Goal: Check status: Check status

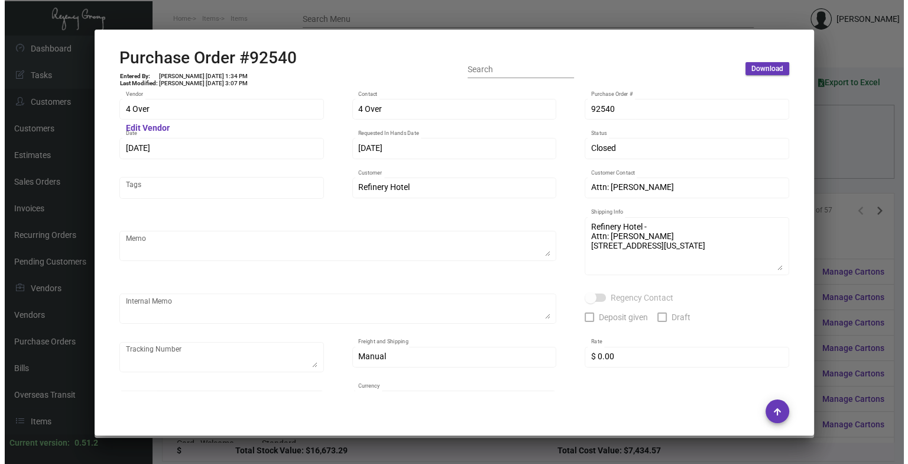
scroll to position [614, 0]
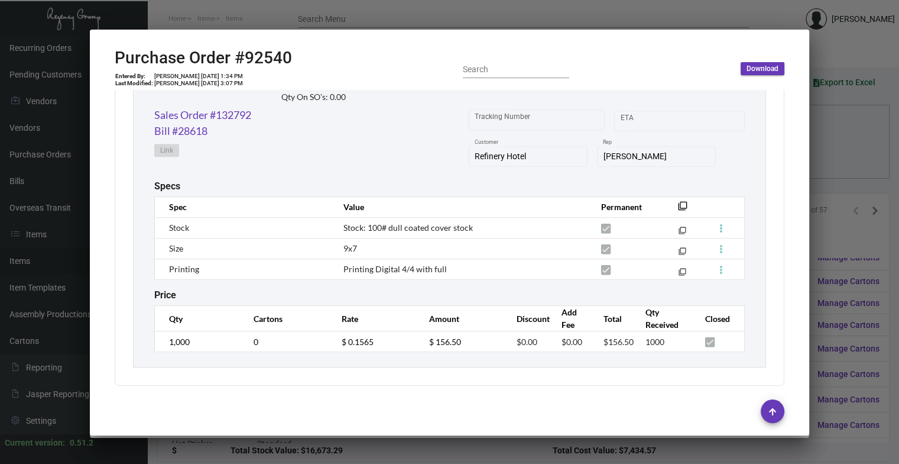
click at [814, 156] on div at bounding box center [449, 232] width 899 height 464
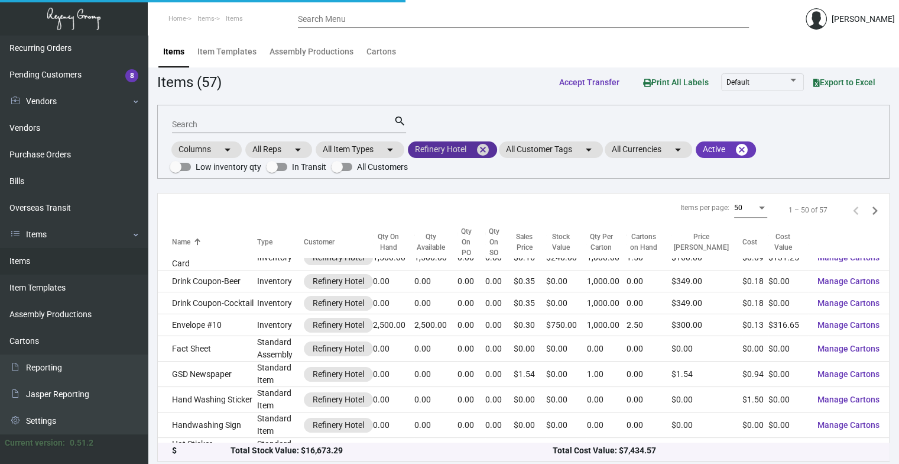
click at [489, 143] on mat-icon "cancel" at bounding box center [483, 150] width 14 height 14
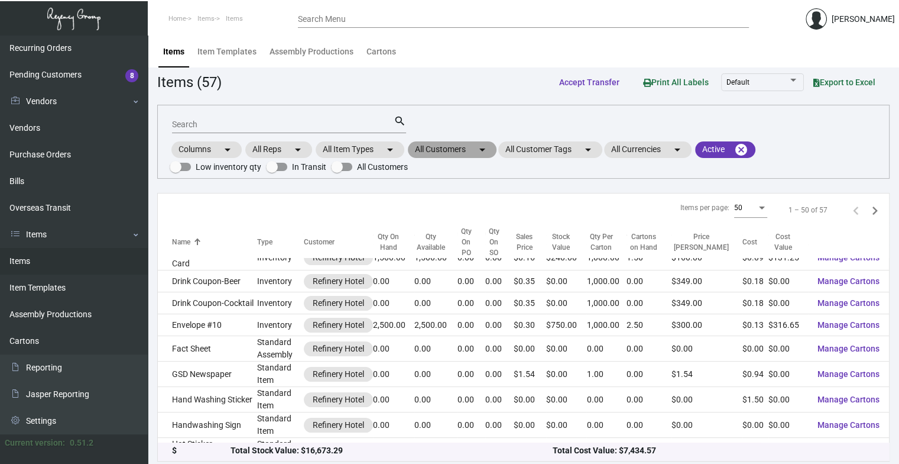
click at [455, 156] on mat-chip "All Customers arrow_drop_down" at bounding box center [452, 149] width 89 height 17
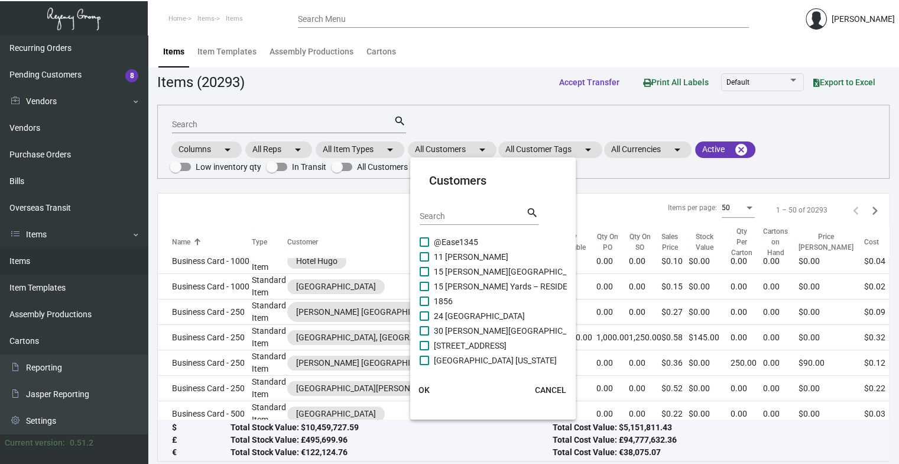
click at [471, 203] on mat-card-header "Customers Search search" at bounding box center [493, 202] width 147 height 63
click at [475, 209] on div "Search" at bounding box center [473, 215] width 106 height 18
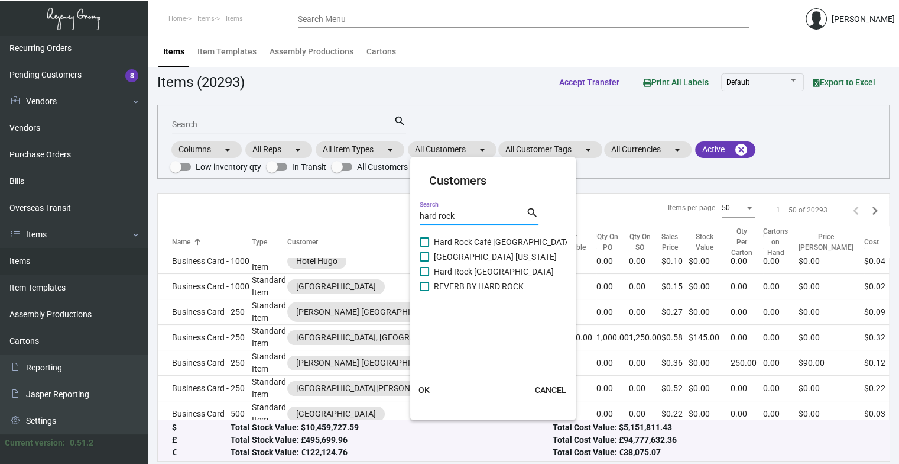
type input "hard rock"
click at [452, 257] on span "[GEOGRAPHIC_DATA] [US_STATE]" at bounding box center [495, 257] width 123 height 14
click at [425, 261] on input "[GEOGRAPHIC_DATA] [US_STATE]" at bounding box center [424, 261] width 1 height 1
checkbox input "true"
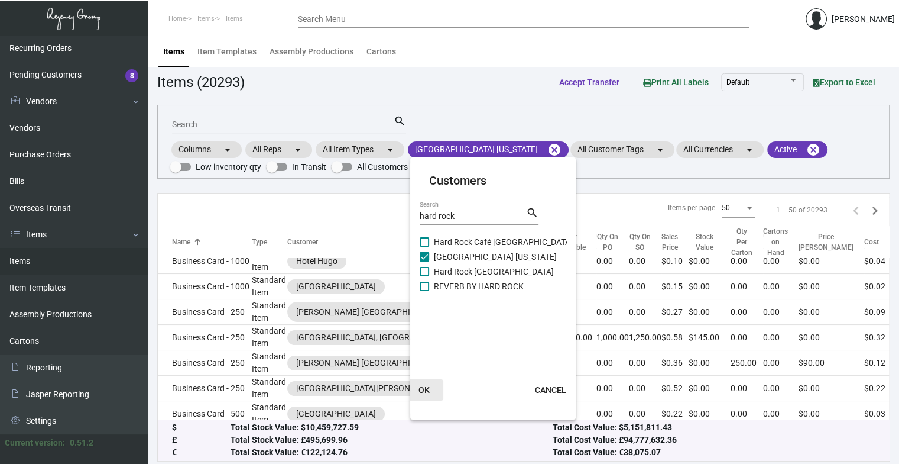
click at [430, 384] on button "OK" at bounding box center [425, 389] width 38 height 21
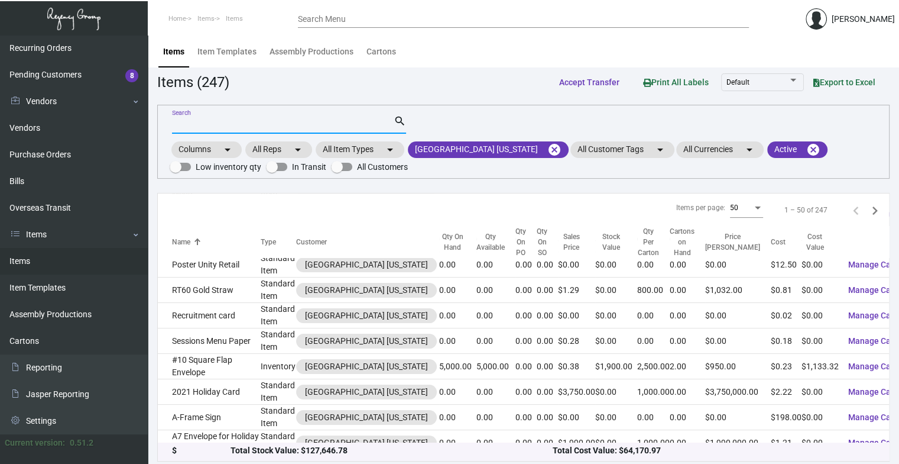
click at [338, 124] on input "Search" at bounding box center [283, 124] width 222 height 9
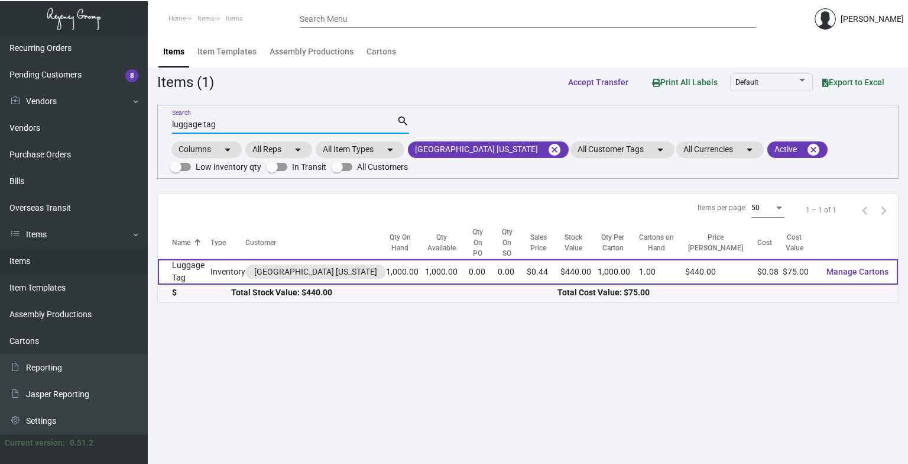
type input "luggage tag"
drag, startPoint x: 210, startPoint y: 258, endPoint x: 222, endPoint y: 264, distance: 13.8
click at [222, 264] on tr "Luggage Tag Inventory [GEOGRAPHIC_DATA] [US_STATE] 1,000.00 1,000.00 0.00 0.00 …" at bounding box center [528, 271] width 740 height 25
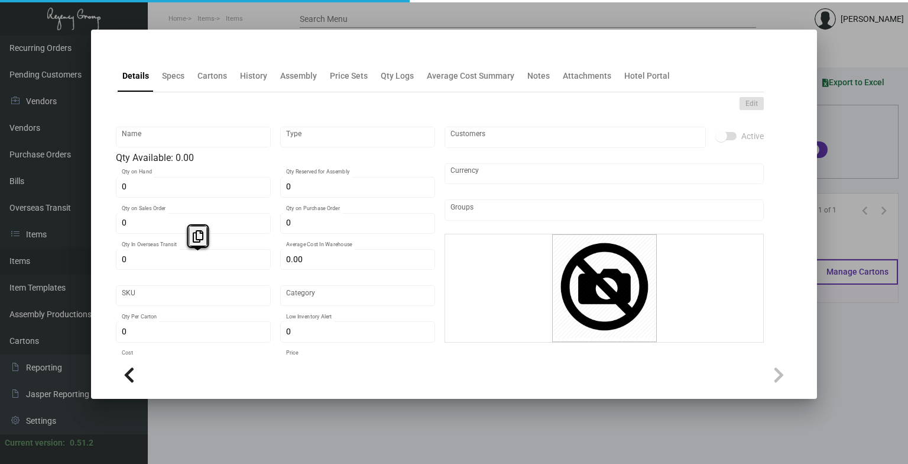
type input "Luggage Tag"
type input "Inventory"
type input "1,000"
type input "$ 0.07507"
type input "Standard"
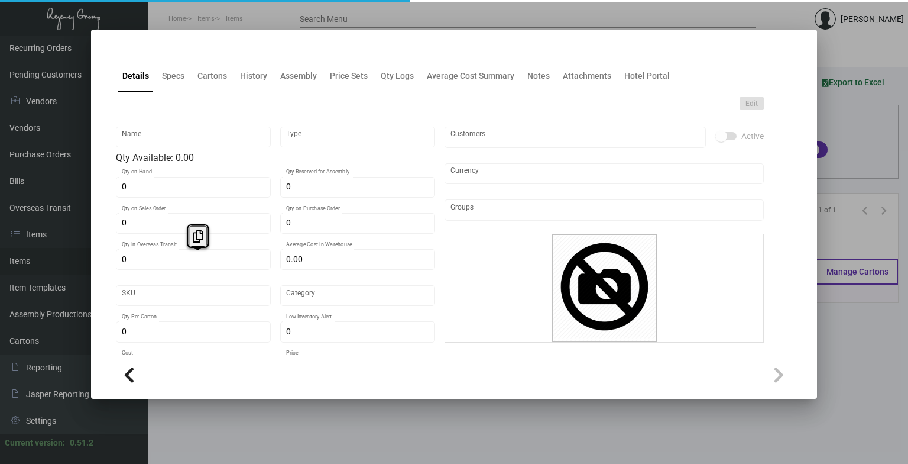
type input "1,000"
type input "5,000"
type input "$ 0.075"
type input "$ 0.44"
checkbox input "true"
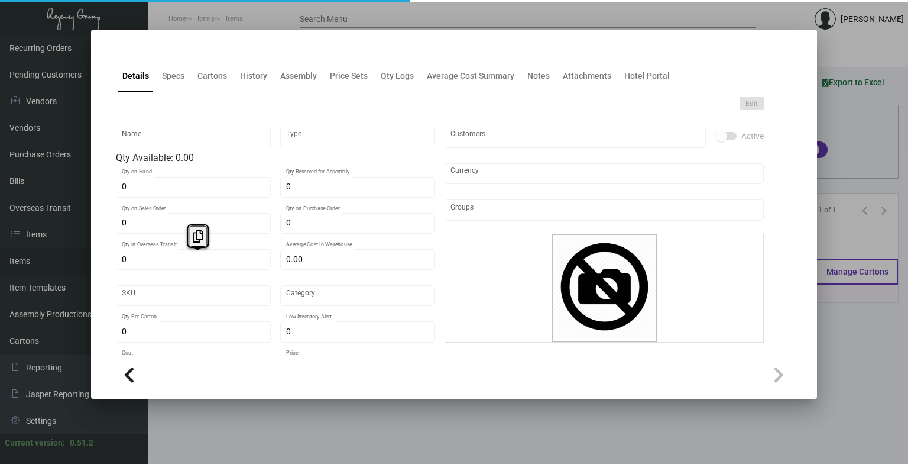
checkbox input "true"
type input "United States Dollar $"
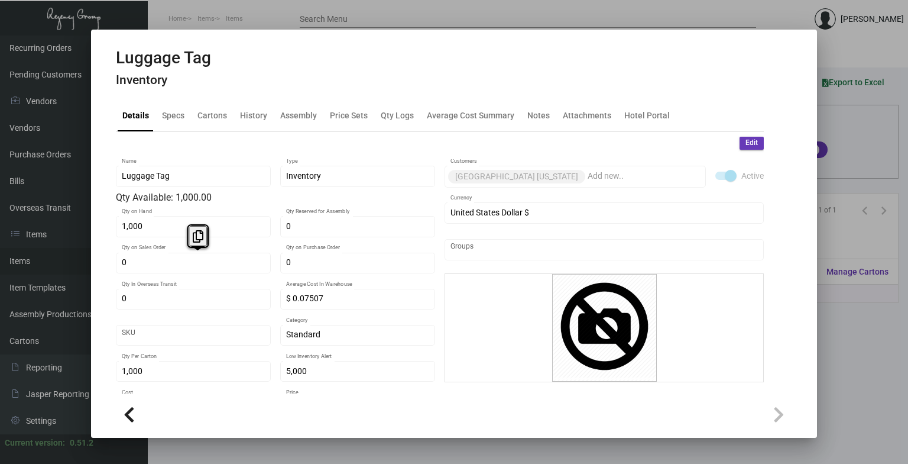
click at [239, 116] on div "Details Specs Cartons History Assembly Price Sets Qty Logs Average Cost Summary…" at bounding box center [440, 115] width 649 height 32
click at [257, 125] on div "History" at bounding box center [253, 115] width 37 height 28
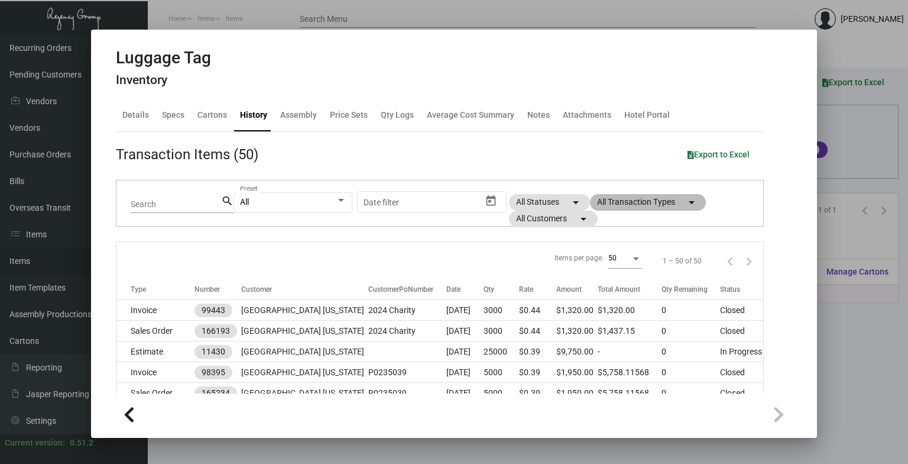
click at [645, 203] on mat-chip "All Transaction Types arrow_drop_down" at bounding box center [648, 202] width 116 height 17
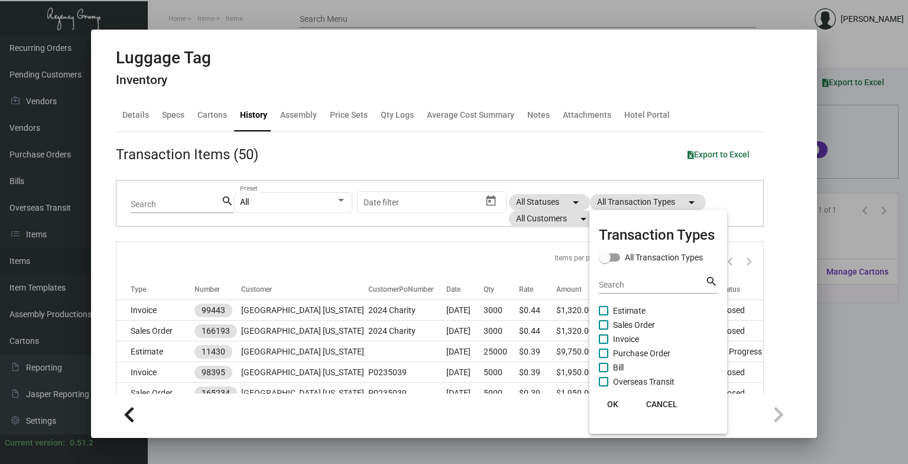
click at [641, 347] on span "Purchase Order" at bounding box center [641, 353] width 57 height 14
click at [604, 358] on input "Purchase Order" at bounding box center [603, 358] width 1 height 1
checkbox input "true"
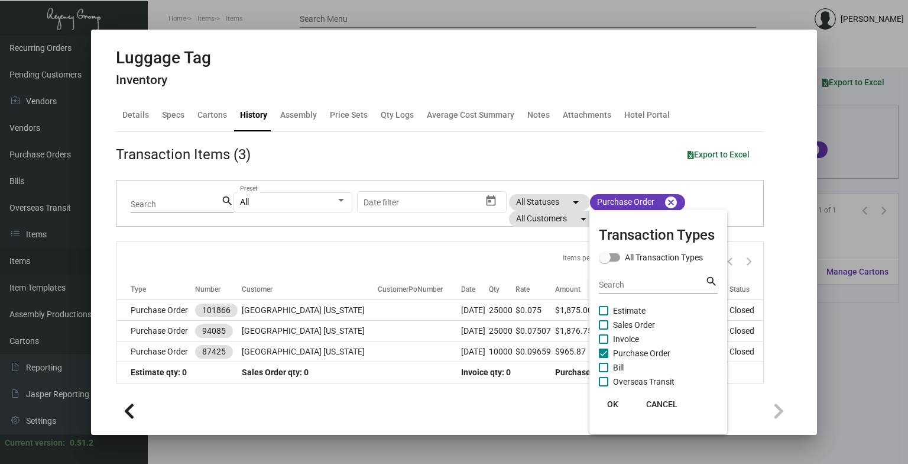
click at [395, 313] on div at bounding box center [454, 232] width 908 height 464
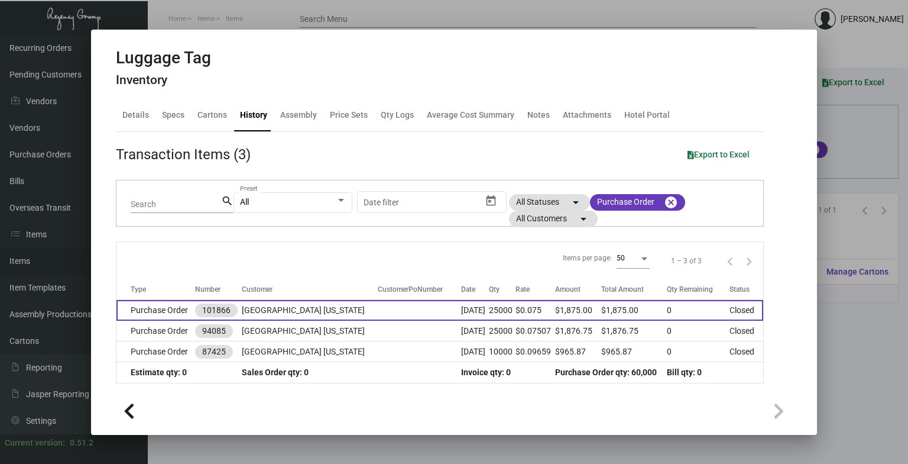
click at [407, 319] on td at bounding box center [419, 310] width 83 height 21
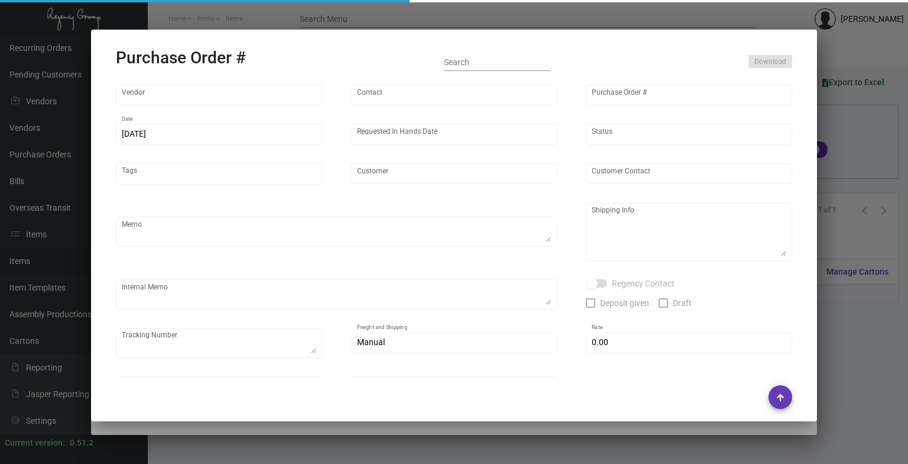
type input "Shanghai East Industrial Co., Ltd,"
type input "[PERSON_NAME]"
type input "101866"
type input "[DATE]"
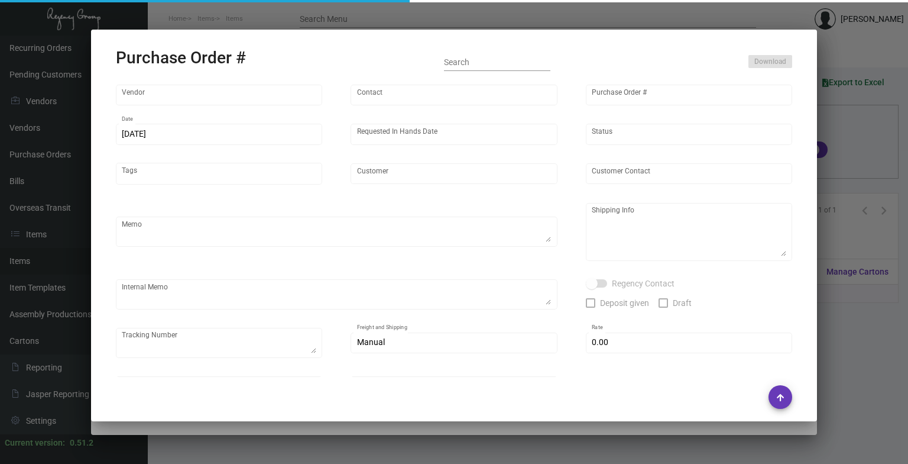
type input "[GEOGRAPHIC_DATA] [US_STATE]"
type textarea "Air 10K to [GEOGRAPHIC_DATA] warehouse, rest by boat."
type textarea "Regency Group NJ - [PERSON_NAME] [STREET_ADDRESS]"
type textarea "Replacement 10k for what we already received is coming by air to [GEOGRAPHIC_DA…"
checkbox input "true"
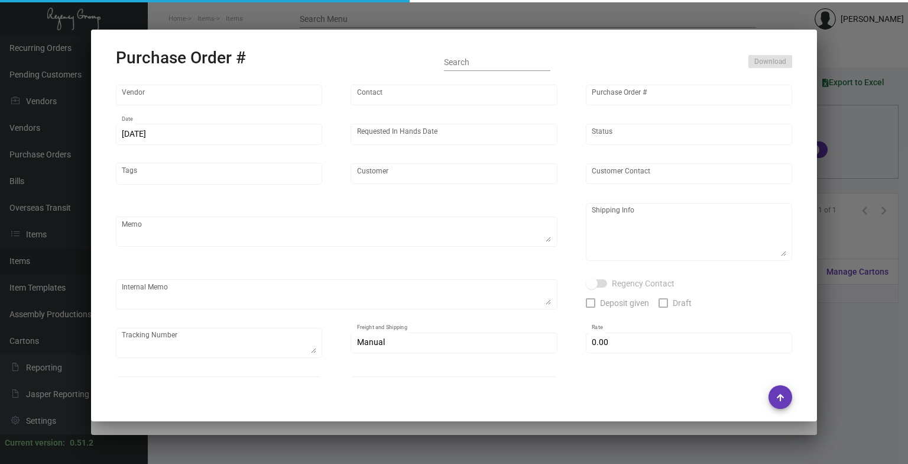
type input "$ 0.00"
type input "United States Dollar $"
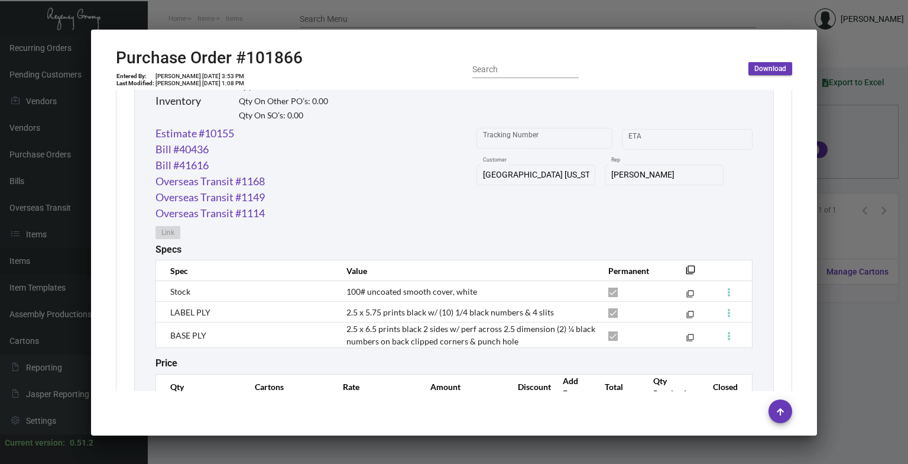
scroll to position [665, 0]
